Goal: Find specific page/section: Find specific page/section

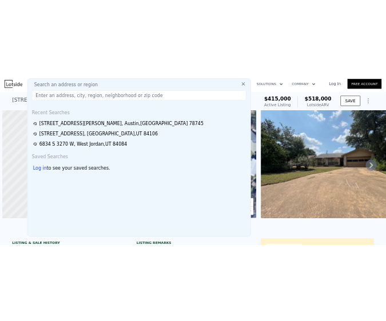
scroll to position [0, 5]
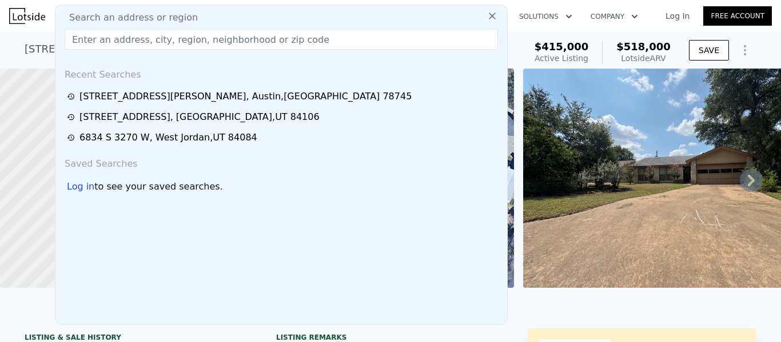
type input "[STREET_ADDRESS][PERSON_NAME]"
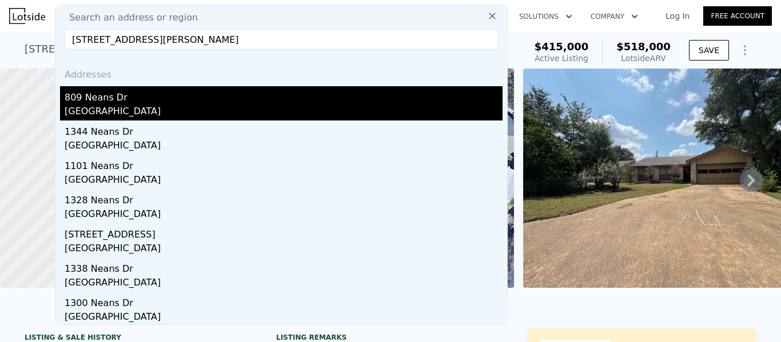
click at [122, 101] on div "809 Neans Dr" at bounding box center [284, 95] width 438 height 18
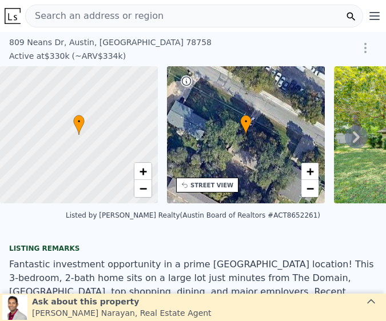
drag, startPoint x: 360, startPoint y: 25, endPoint x: 369, endPoint y: 3, distance: 23.4
click at [368, 25] on button "Open main menu" at bounding box center [377, 16] width 18 height 23
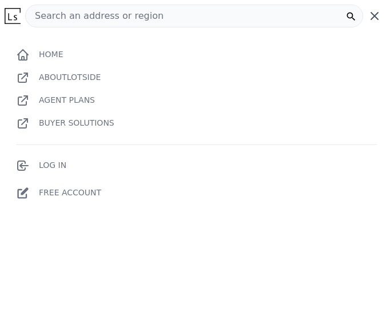
click at [135, 18] on span "Search an address or region" at bounding box center [95, 16] width 138 height 14
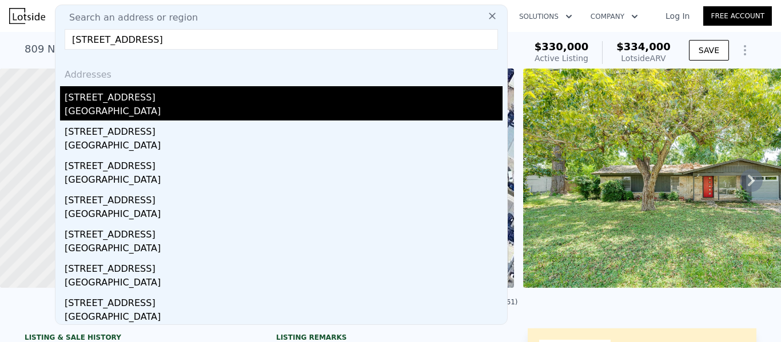
type input "[STREET_ADDRESS]"
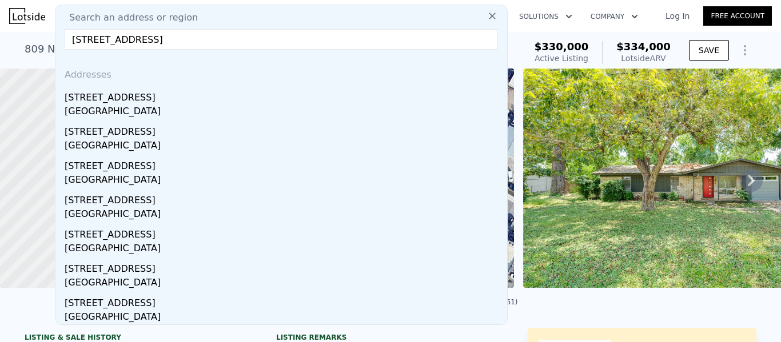
drag, startPoint x: 82, startPoint y: 105, endPoint x: 179, endPoint y: 3, distance: 140.7
click at [82, 104] on div "[STREET_ADDRESS]" at bounding box center [284, 103] width 438 height 34
